Goal: Information Seeking & Learning: Understand process/instructions

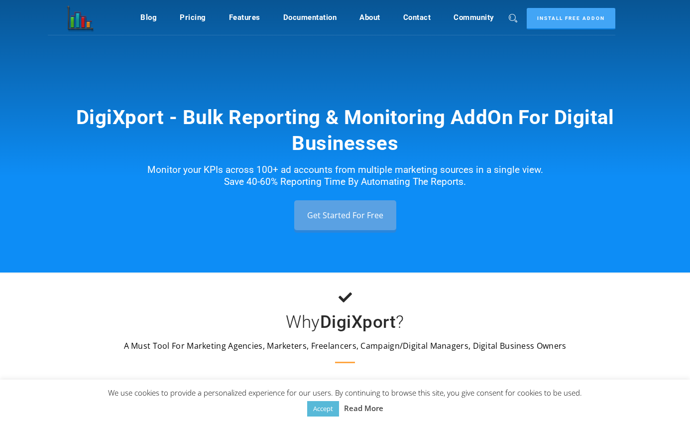
scroll to position [32, 0]
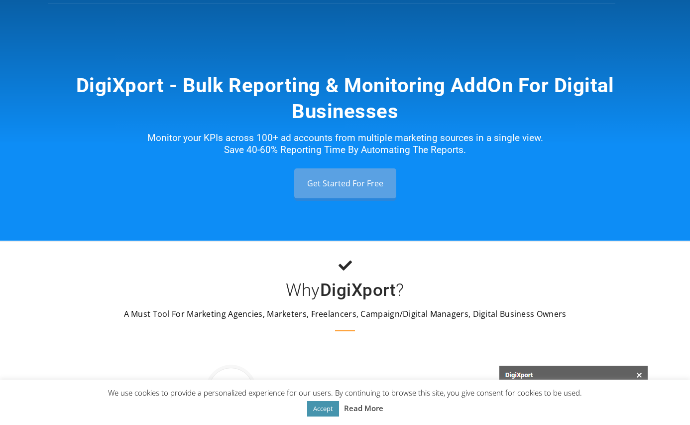
click at [317, 412] on link "Accept" at bounding box center [323, 408] width 32 height 15
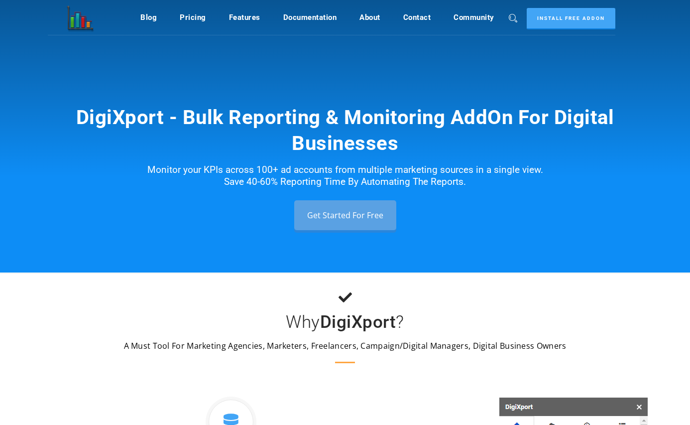
scroll to position [0, 0]
click at [196, 14] on link "Pricing" at bounding box center [193, 17] width 26 height 19
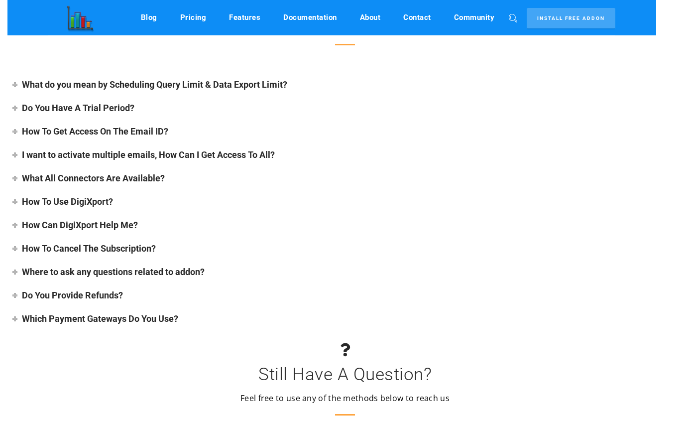
scroll to position [3946, 0]
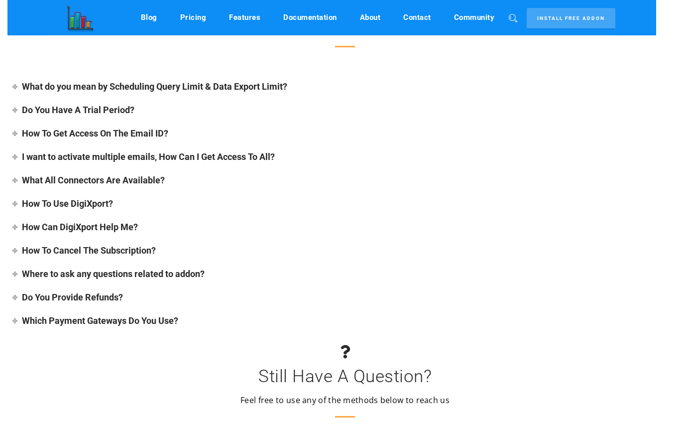
click at [130, 240] on div "FAQs What do you mean by Scheduling Query Limit & Data Export Limit? The Schedu…" at bounding box center [345, 144] width 670 height 368
click at [131, 248] on h4 "How To Cancel The Subscription?" at bounding box center [89, 250] width 134 height 10
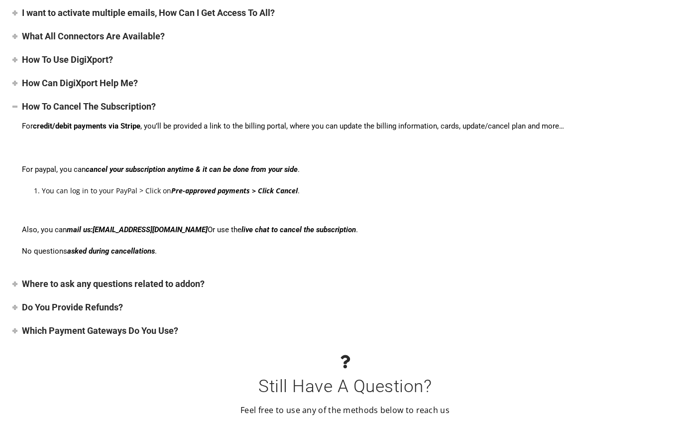
scroll to position [4091, 0]
